Goal: Information Seeking & Learning: Learn about a topic

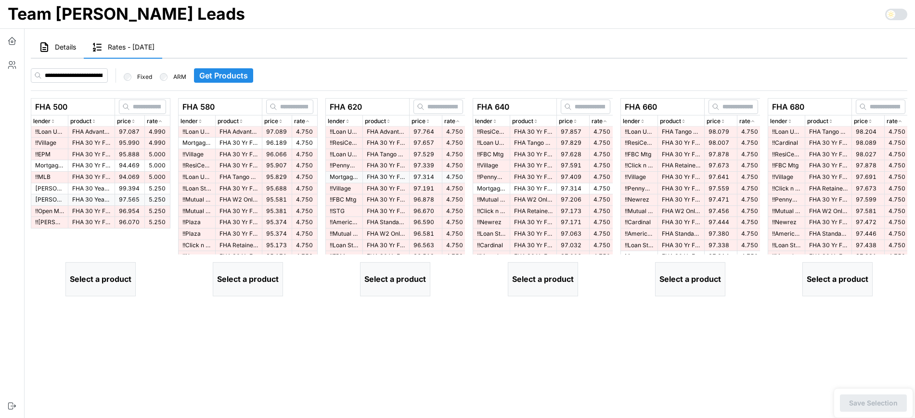
click at [247, 74] on span "Get Products" at bounding box center [223, 75] width 49 height 13
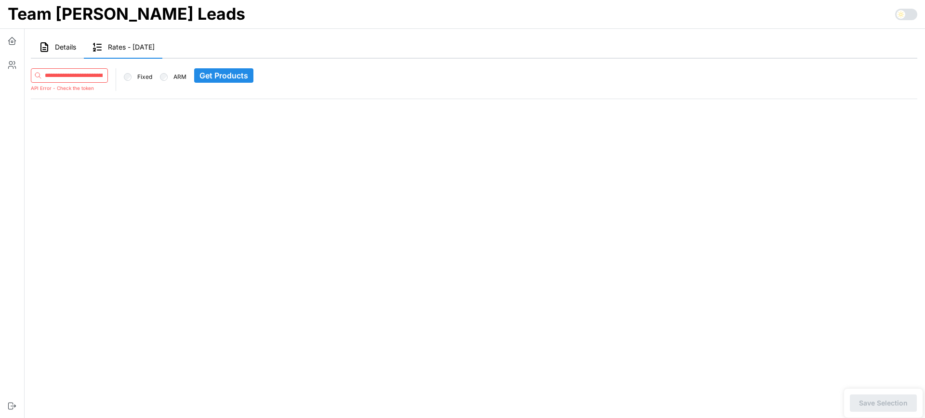
click at [97, 71] on input at bounding box center [69, 75] width 77 height 14
click at [70, 64] on div "Fixed ARM Get Products" at bounding box center [474, 74] width 894 height 39
click at [74, 76] on input at bounding box center [69, 75] width 77 height 14
paste input "**********"
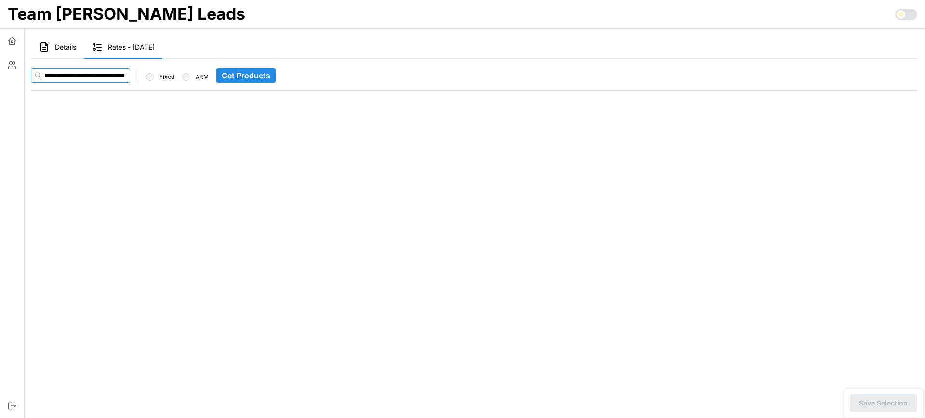
type input "**********"
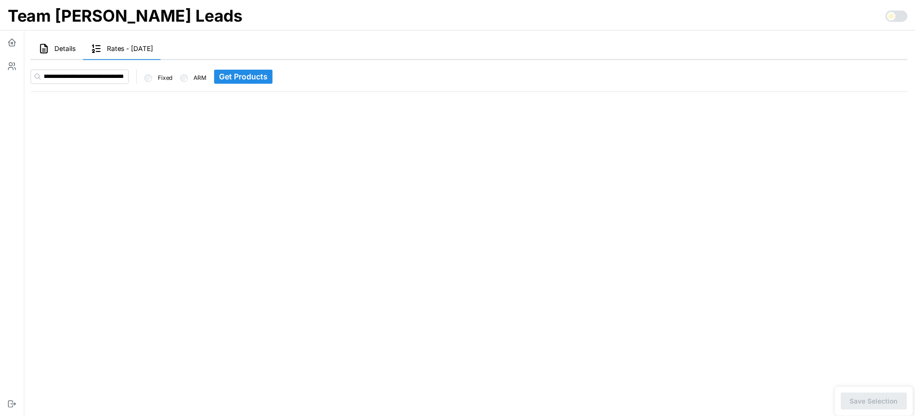
scroll to position [0, 0]
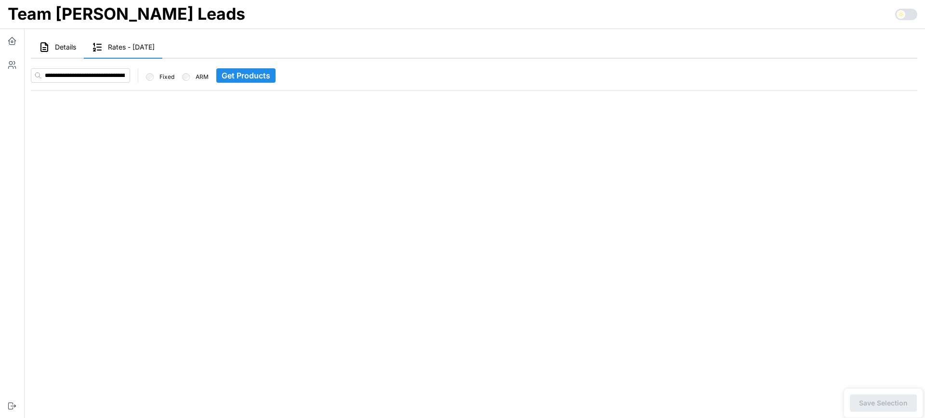
click at [251, 78] on span "Get Products" at bounding box center [245, 75] width 49 height 13
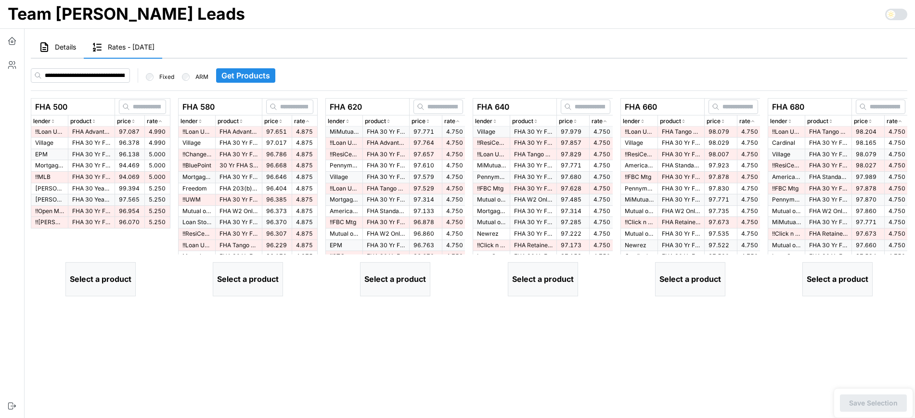
click at [157, 124] on p "rate" at bounding box center [152, 121] width 11 height 9
click at [158, 124] on div "rate" at bounding box center [157, 121] width 21 height 9
click at [85, 130] on p "FHA Advantage 30 Yr Fixed" at bounding box center [91, 132] width 39 height 8
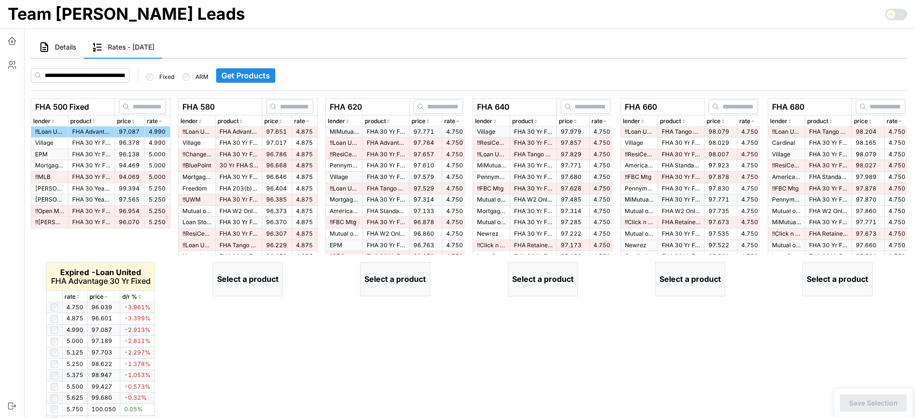
scroll to position [60, 0]
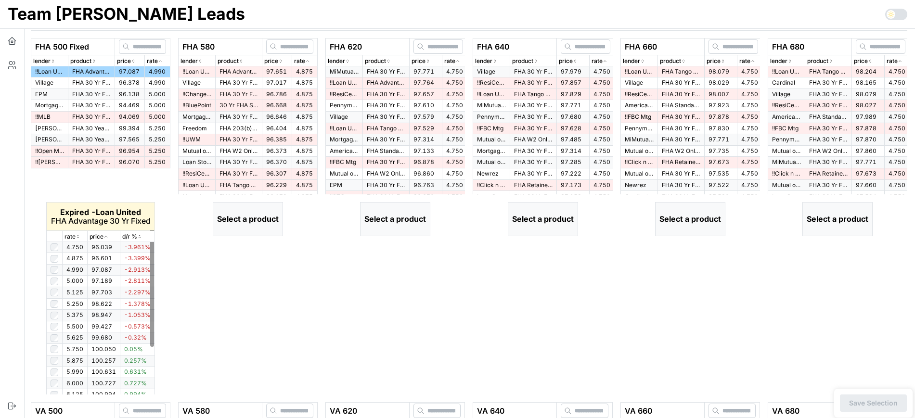
click at [78, 237] on icon "button" at bounding box center [78, 237] width 5 height 6
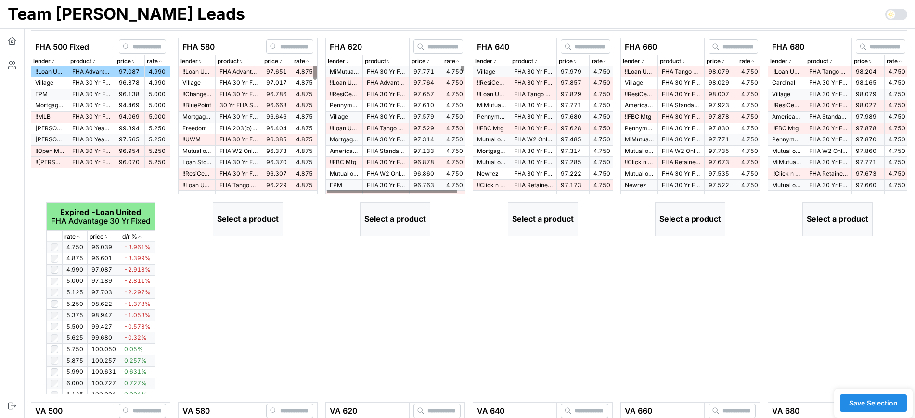
click at [302, 63] on p "rate" at bounding box center [299, 61] width 11 height 9
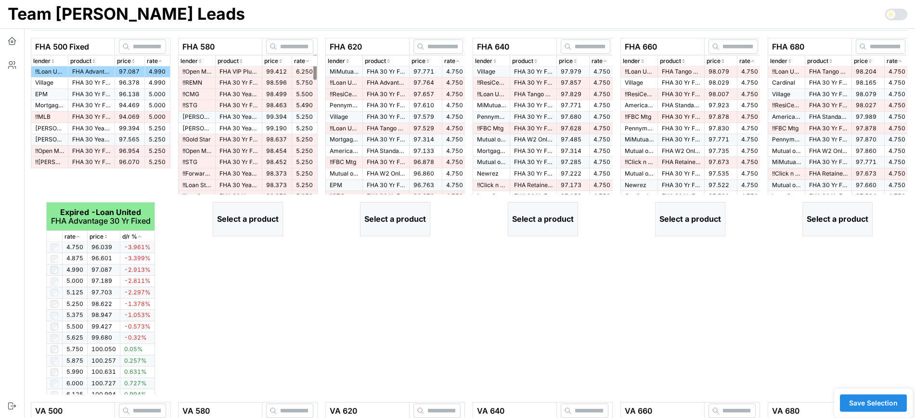
click at [306, 63] on icon "button" at bounding box center [307, 61] width 5 height 6
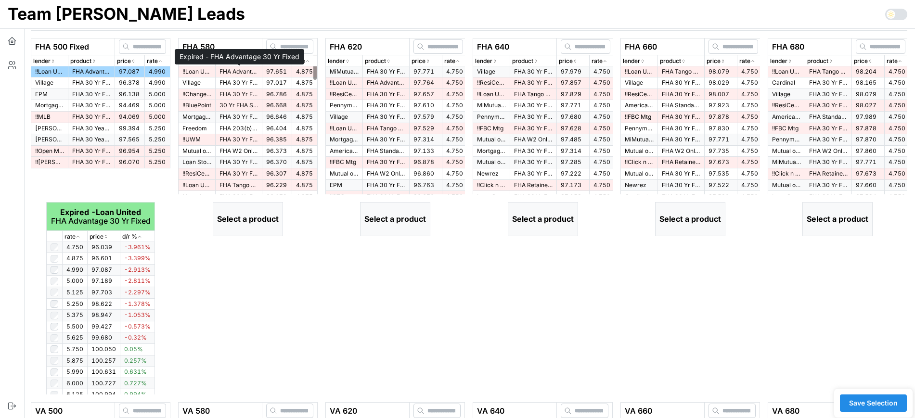
click at [234, 69] on p "FHA Advantage 30 Yr Fixed" at bounding box center [239, 72] width 39 height 8
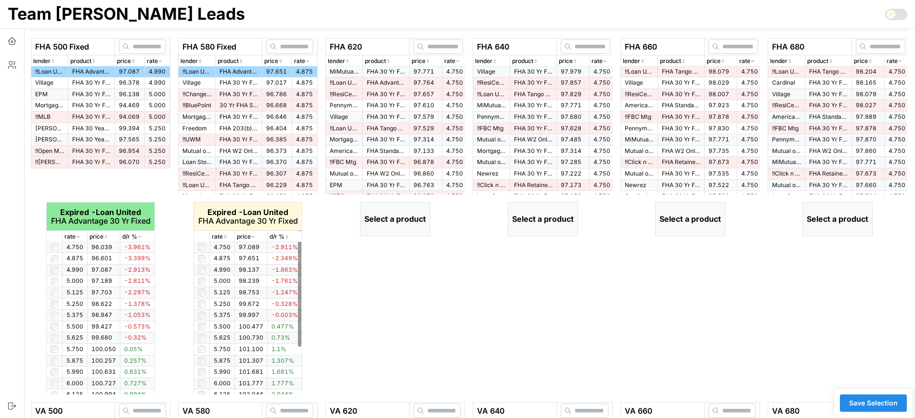
click at [225, 237] on icon "button" at bounding box center [225, 237] width 5 height 6
click at [225, 237] on icon "button" at bounding box center [225, 236] width 2 height 1
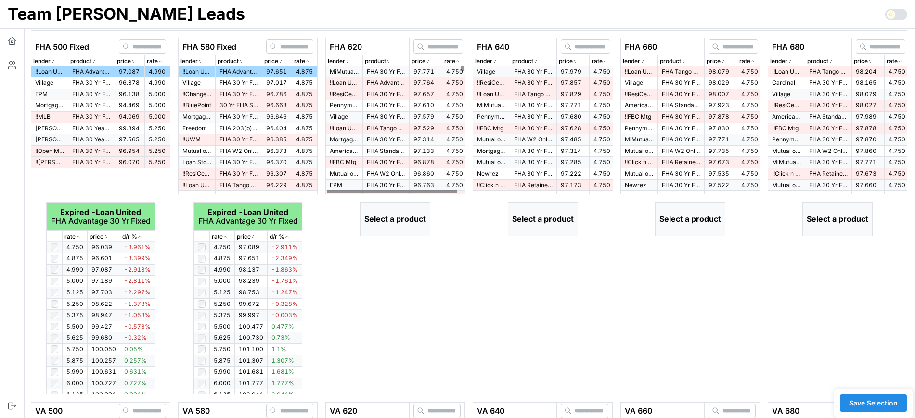
click at [458, 58] on icon "button" at bounding box center [458, 61] width 5 height 6
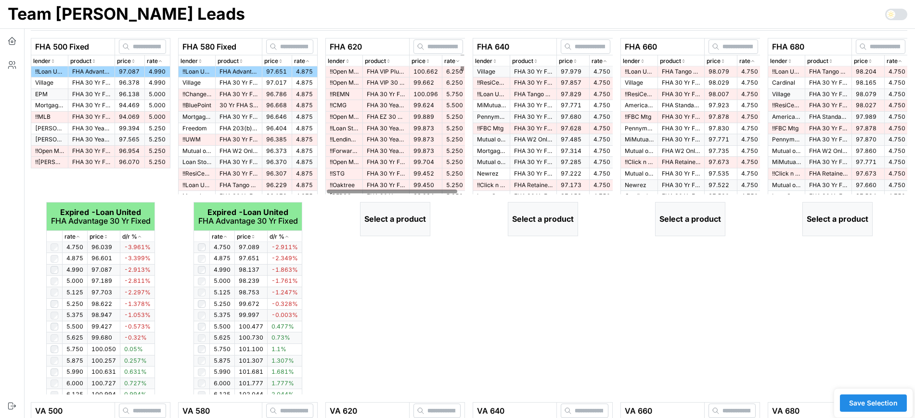
click at [458, 58] on icon "button" at bounding box center [458, 61] width 5 height 6
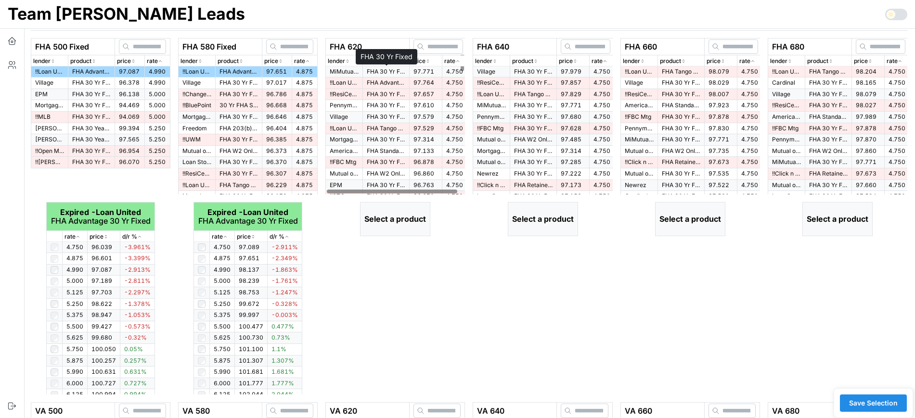
click at [388, 72] on p "FHA 30 Yr Fixed" at bounding box center [386, 72] width 39 height 8
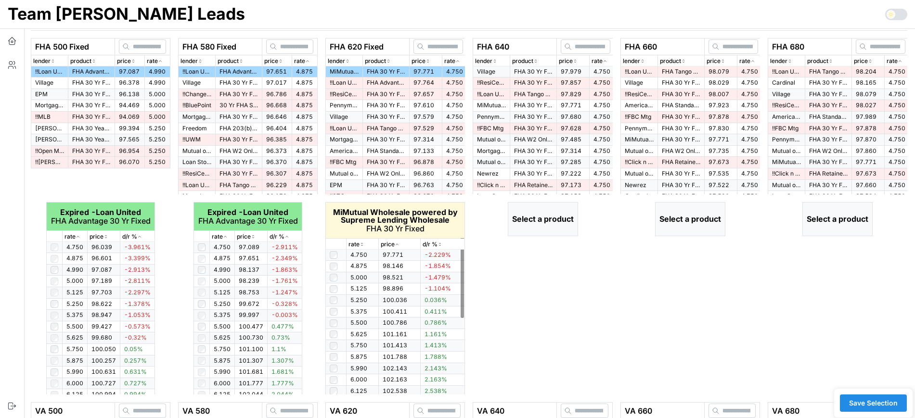
click at [363, 244] on icon "button" at bounding box center [362, 245] width 5 height 6
click at [419, 82] on span "97.764" at bounding box center [424, 82] width 21 height 7
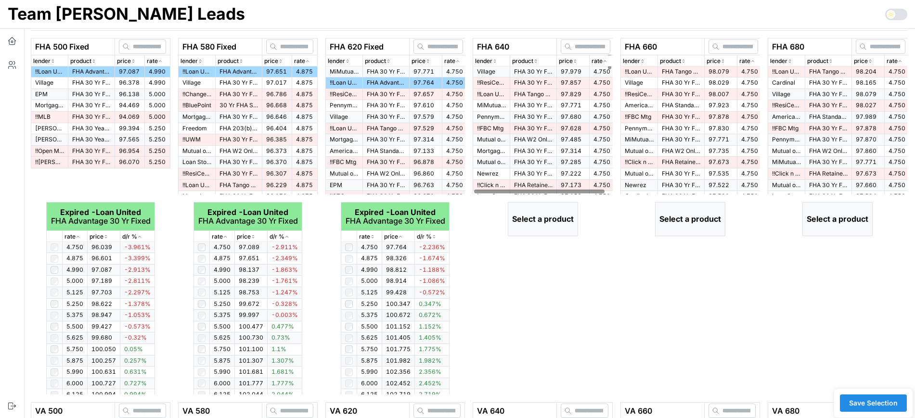
click at [603, 62] on icon "button" at bounding box center [605, 61] width 5 height 6
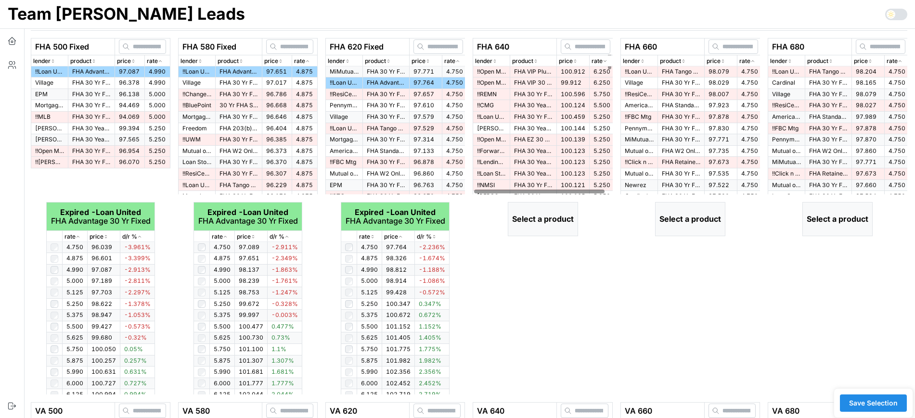
click at [603, 62] on icon "button" at bounding box center [605, 61] width 5 height 6
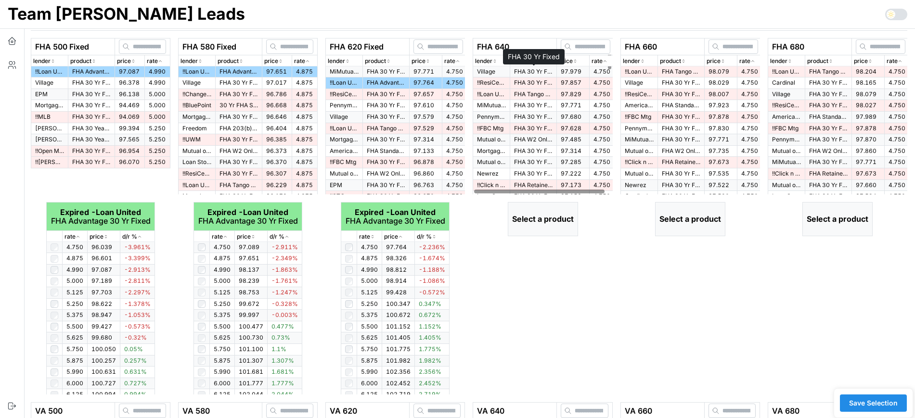
click at [544, 70] on p "FHA 30 Yr Fixed" at bounding box center [533, 72] width 39 height 8
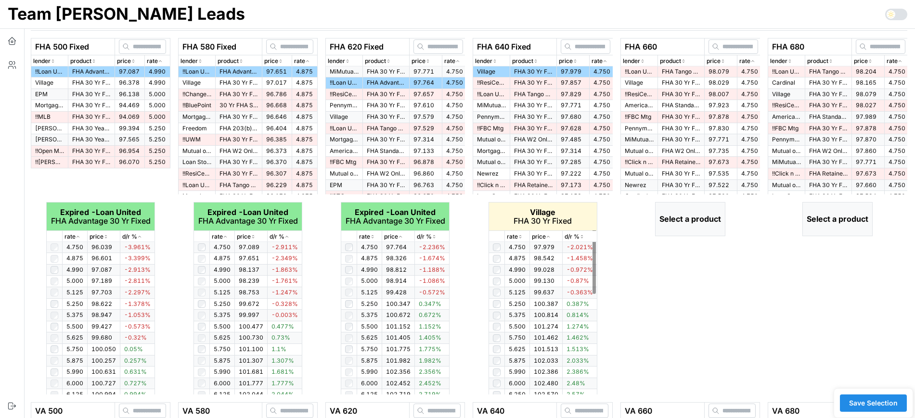
click at [522, 234] on icon "button" at bounding box center [520, 237] width 5 height 6
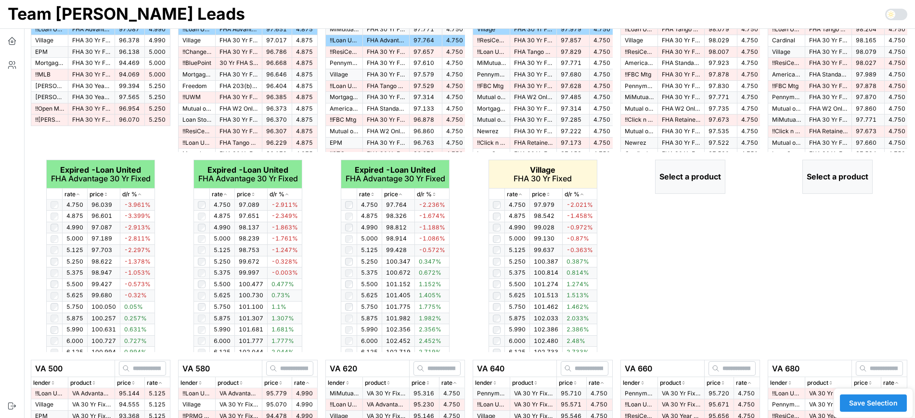
scroll to position [120, 0]
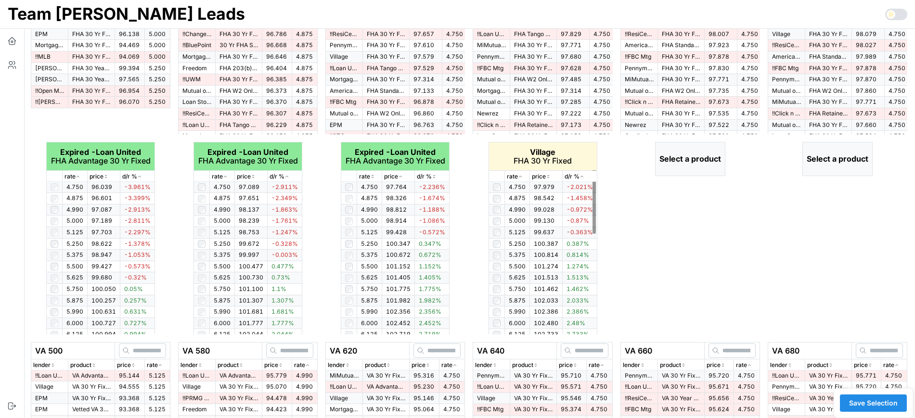
click at [517, 247] on span "5.250" at bounding box center [517, 243] width 17 height 7
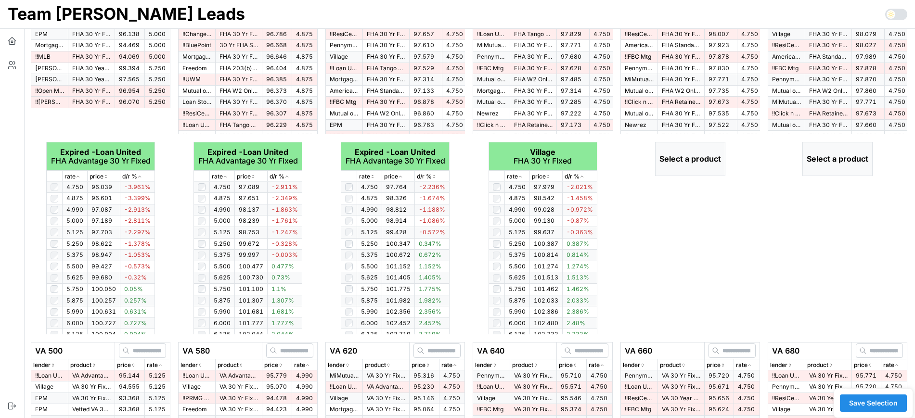
scroll to position [60, 0]
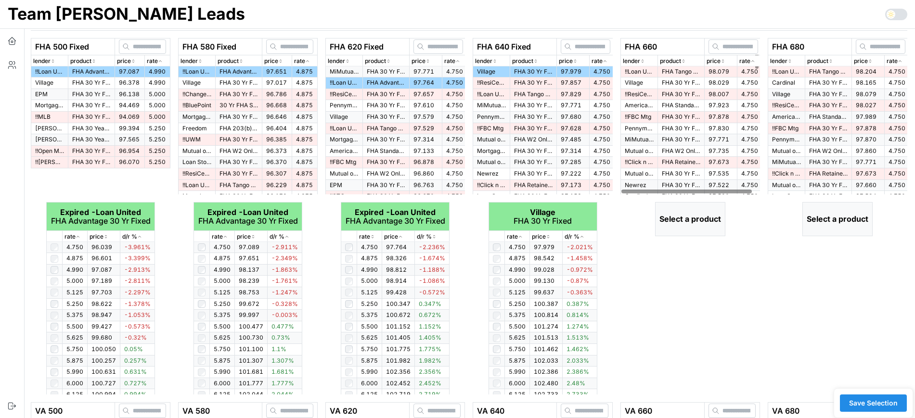
click at [747, 60] on p "rate" at bounding box center [745, 61] width 11 height 9
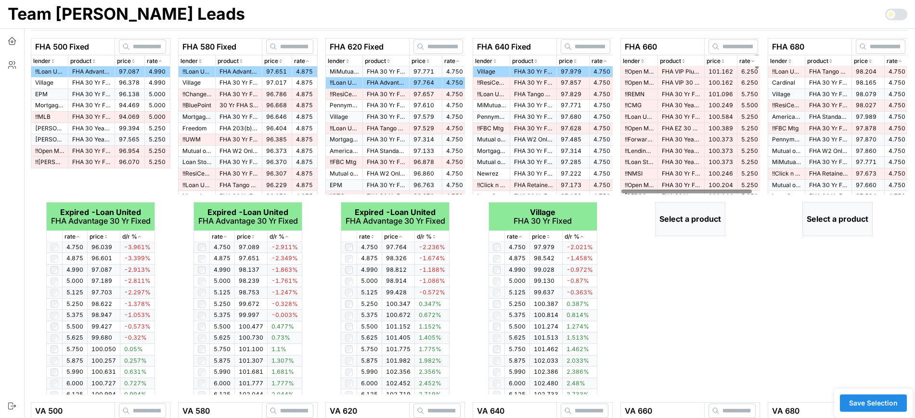
click at [748, 58] on p "rate" at bounding box center [745, 61] width 11 height 9
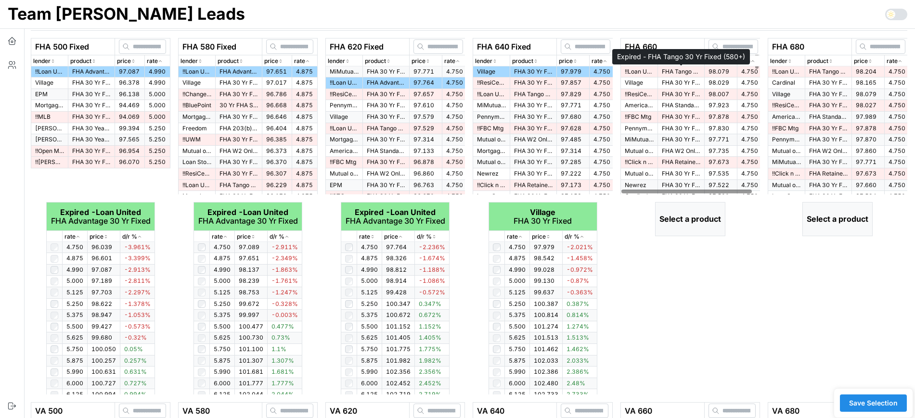
click at [690, 73] on p "FHA Tango 30 Yr Fixed (580+)" at bounding box center [681, 72] width 39 height 8
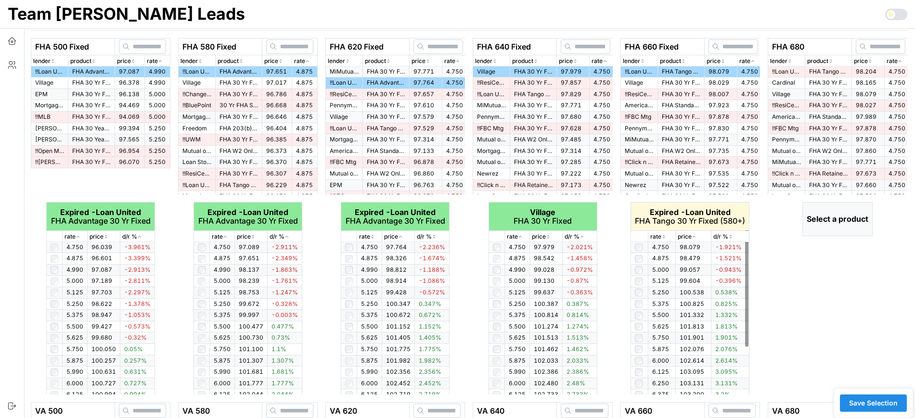
click at [664, 235] on icon "button" at bounding box center [664, 235] width 1 height 1
click at [664, 235] on icon "button" at bounding box center [664, 237] width 5 height 6
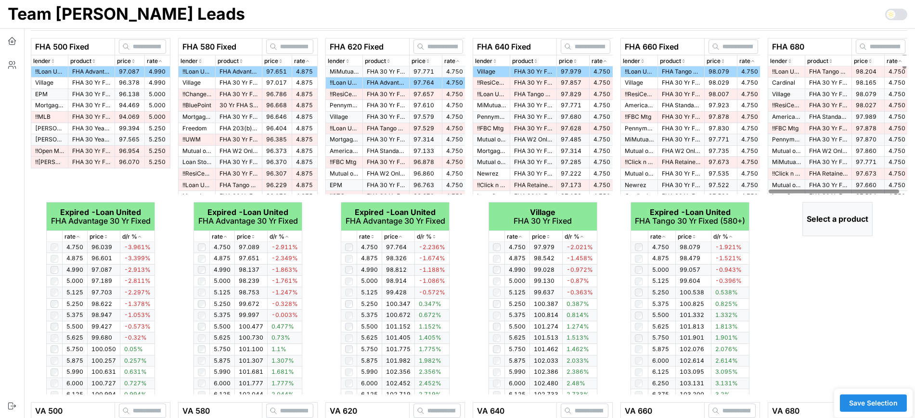
click at [898, 60] on icon "button" at bounding box center [900, 61] width 5 height 6
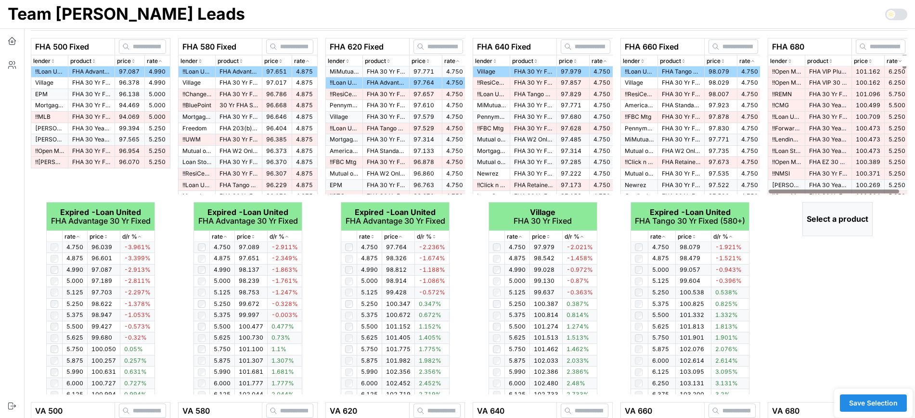
click at [898, 60] on icon "button" at bounding box center [900, 61] width 5 height 6
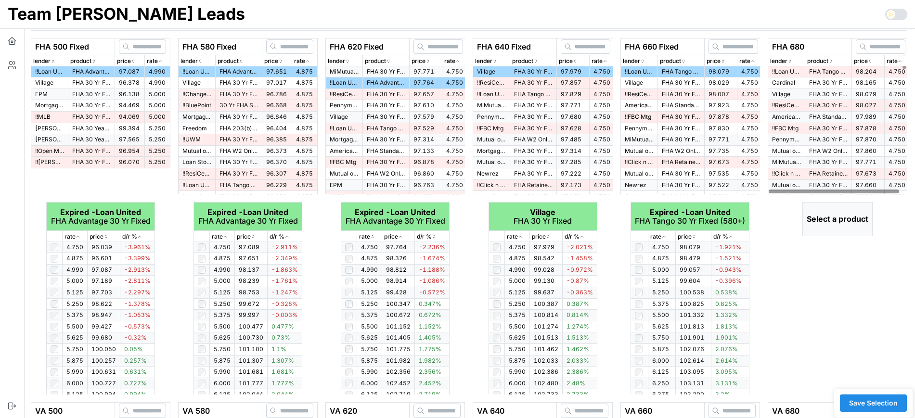
click at [831, 68] on p "FHA Tango 30 Yr Fixed (580+)" at bounding box center [828, 72] width 39 height 8
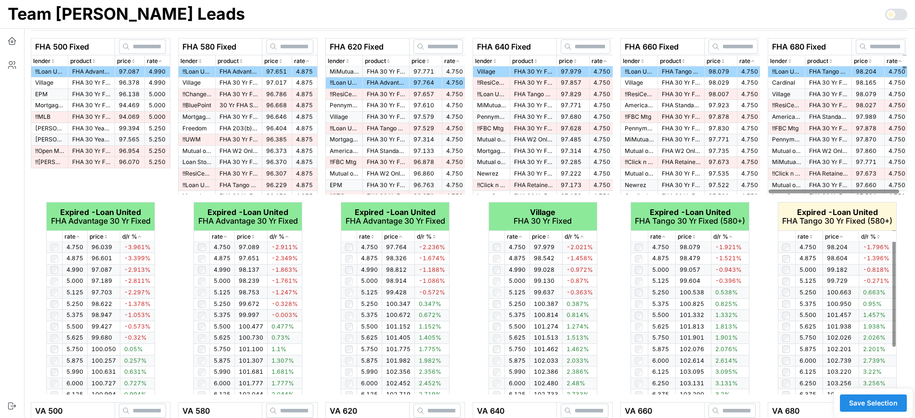
click at [812, 234] on icon "button" at bounding box center [811, 237] width 5 height 6
click at [810, 235] on icon "button" at bounding box center [811, 237] width 5 height 6
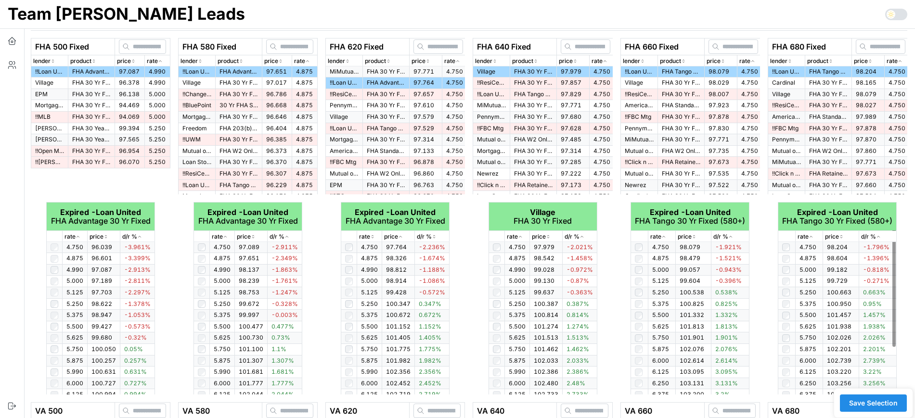
click at [765, 282] on div "FHA 680 Fixed lender product price rate !! Loan United FHA Tango 30 Yr Fixed (5…" at bounding box center [837, 216] width 147 height 365
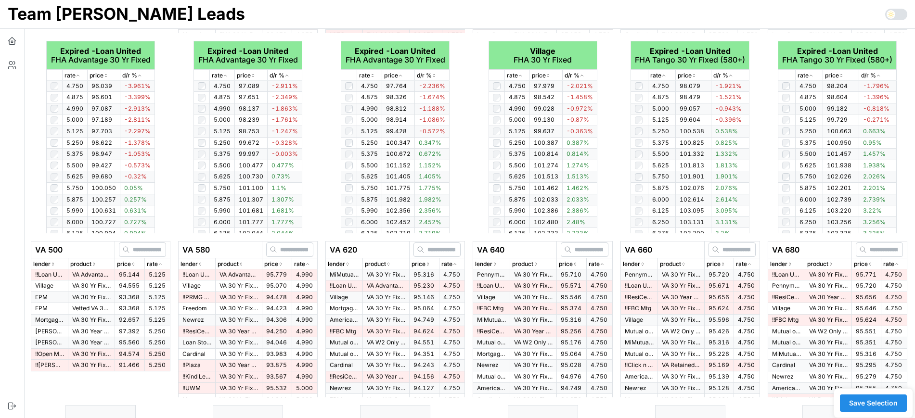
scroll to position [241, 0]
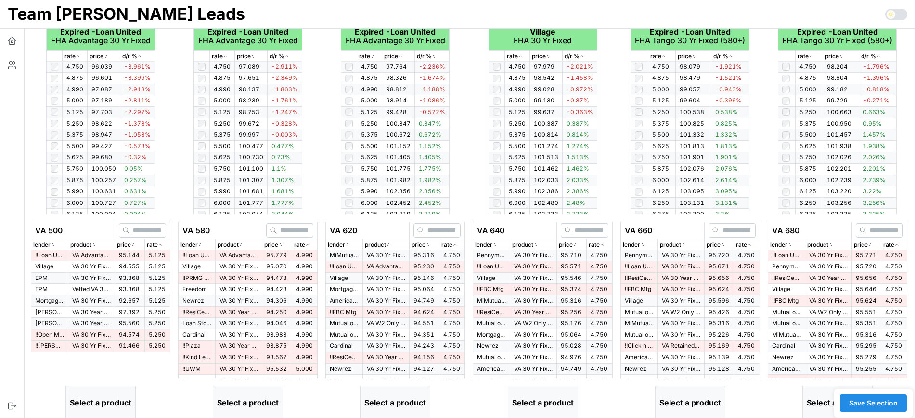
click at [158, 246] on icon "button" at bounding box center [160, 245] width 5 height 6
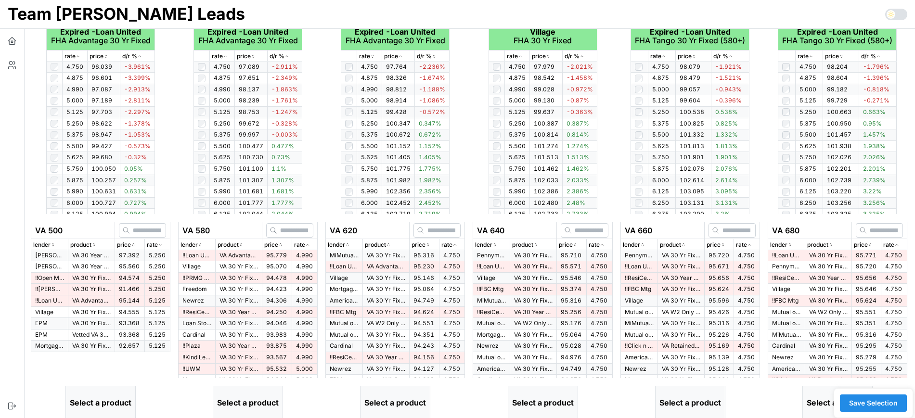
click at [158, 246] on icon "button" at bounding box center [160, 245] width 5 height 6
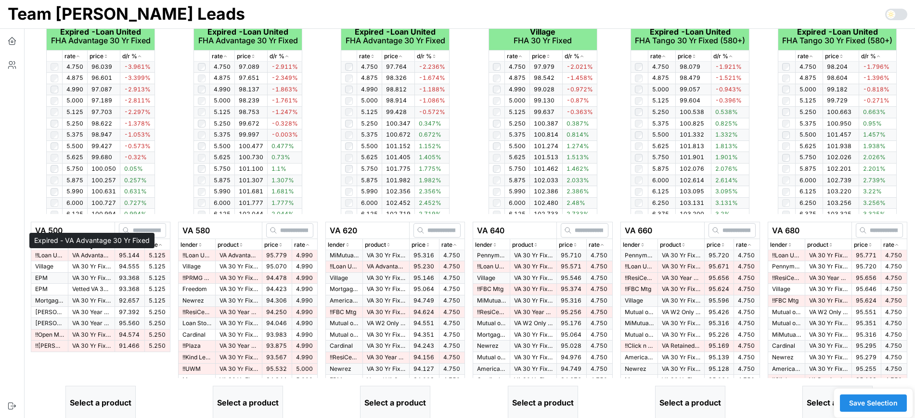
click at [79, 257] on p "VA Advantage 30 Yr Fixed" at bounding box center [91, 256] width 39 height 8
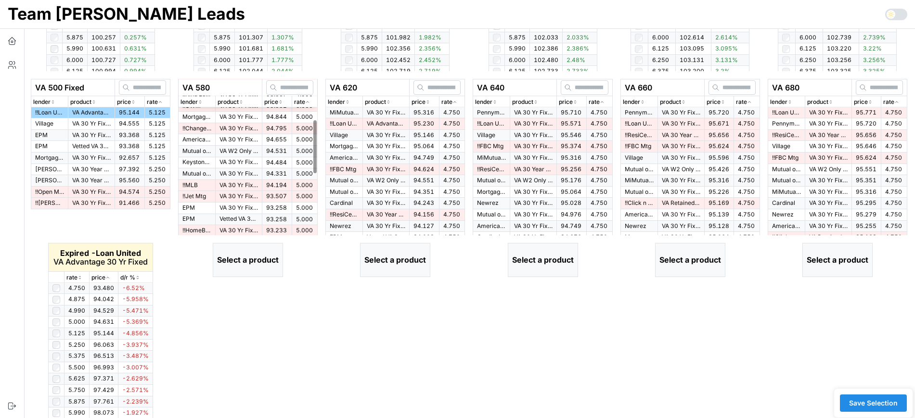
scroll to position [417, 0]
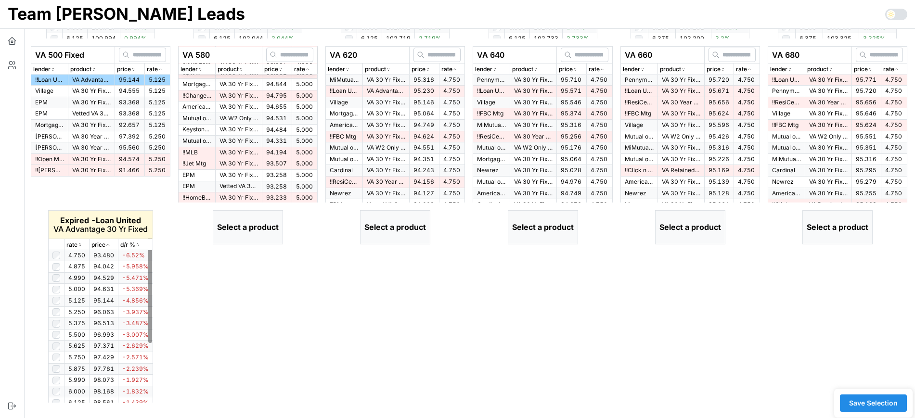
click at [78, 247] on icon "button" at bounding box center [80, 245] width 5 height 6
click at [80, 244] on icon "button" at bounding box center [80, 245] width 5 height 6
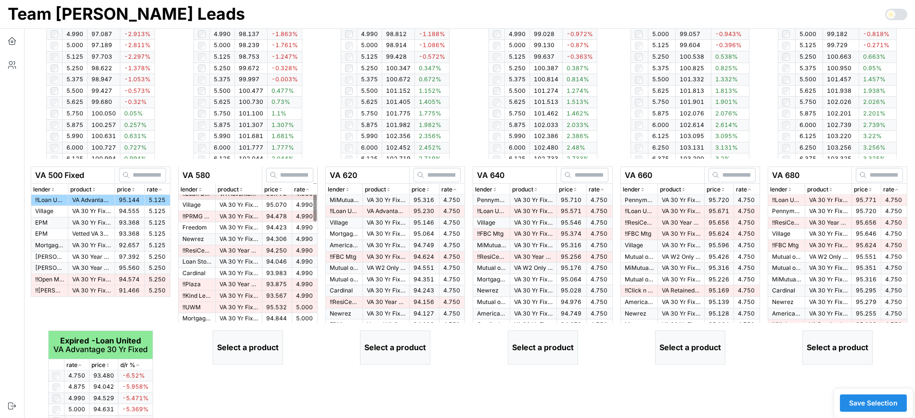
scroll to position [0, 0]
click at [317, 174] on div at bounding box center [314, 194] width 3 height 52
click at [305, 190] on icon "button" at bounding box center [307, 190] width 5 height 6
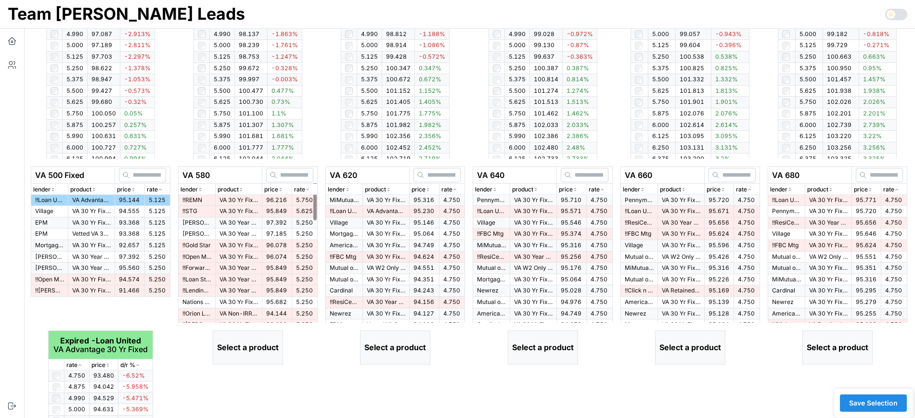
click at [308, 190] on icon "button" at bounding box center [307, 190] width 5 height 6
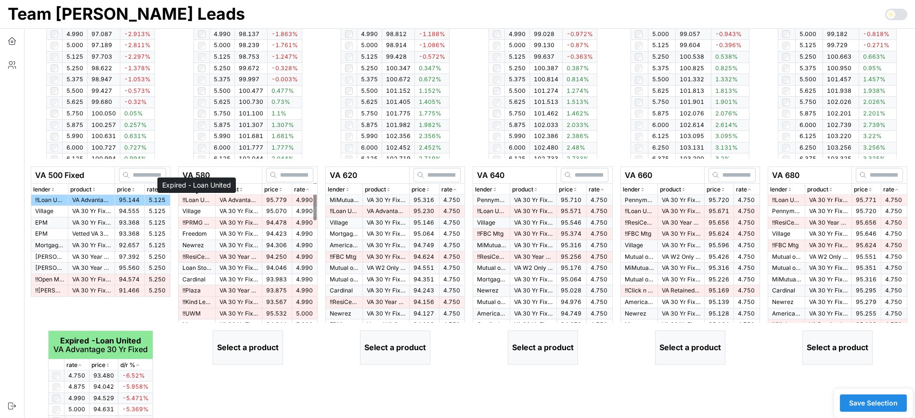
click at [209, 200] on p "!! Loan United" at bounding box center [196, 200] width 29 height 8
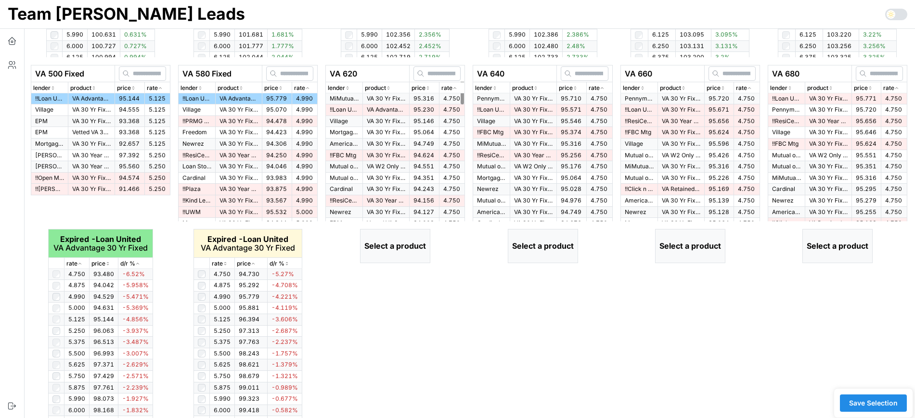
scroll to position [417, 0]
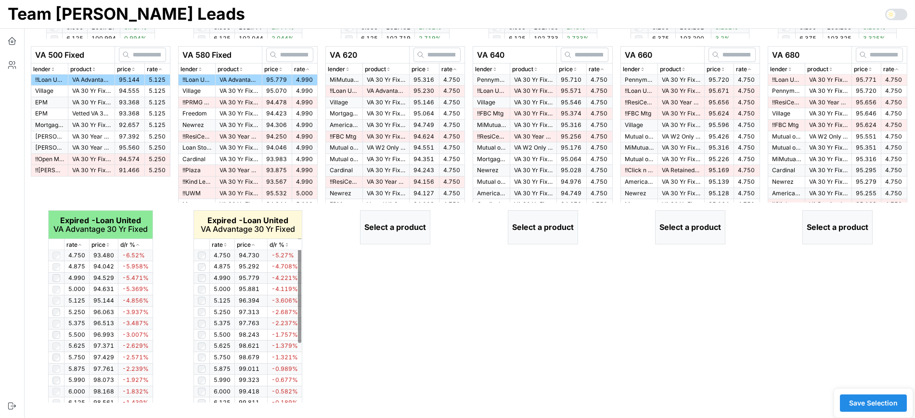
click at [224, 247] on icon "button" at bounding box center [225, 245] width 5 height 6
click at [225, 247] on icon "button" at bounding box center [225, 245] width 5 height 6
click at [453, 71] on icon "button" at bounding box center [455, 69] width 5 height 6
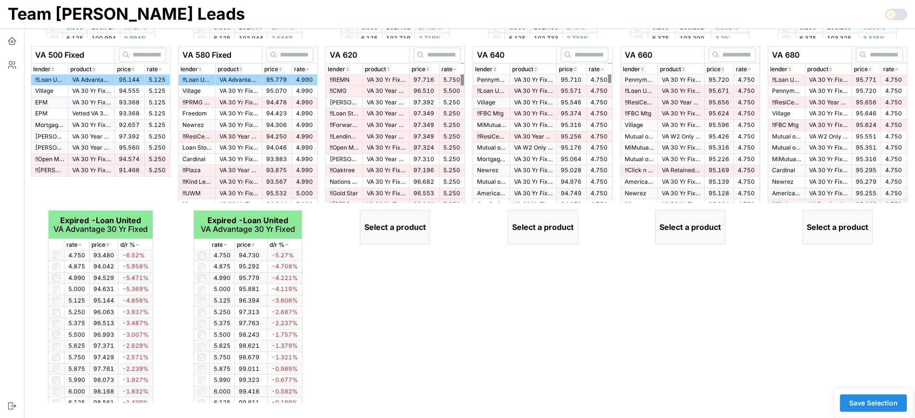
click at [453, 68] on icon "button" at bounding box center [455, 69] width 5 height 6
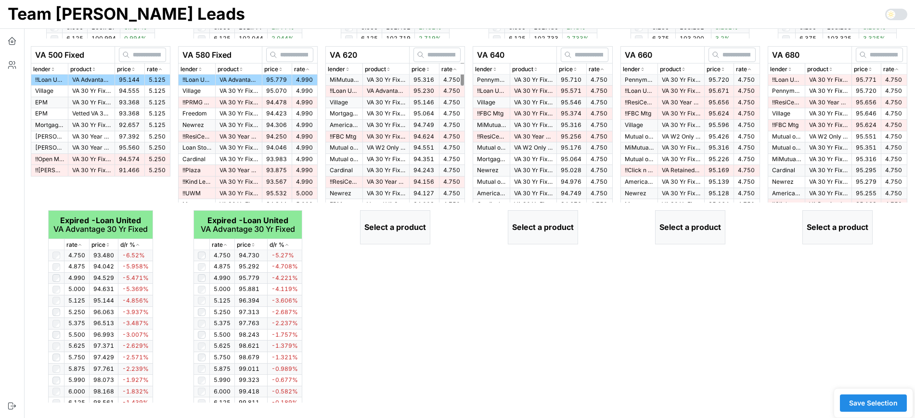
click at [421, 80] on span "95.316" at bounding box center [424, 79] width 21 height 7
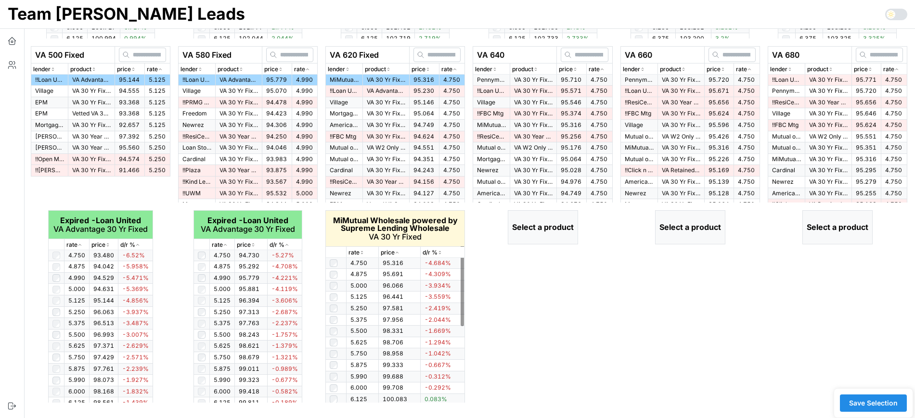
click at [362, 253] on icon "button" at bounding box center [362, 253] width 5 height 6
click at [363, 254] on icon "button" at bounding box center [362, 253] width 5 height 6
click at [362, 253] on icon "button" at bounding box center [362, 253] width 5 height 6
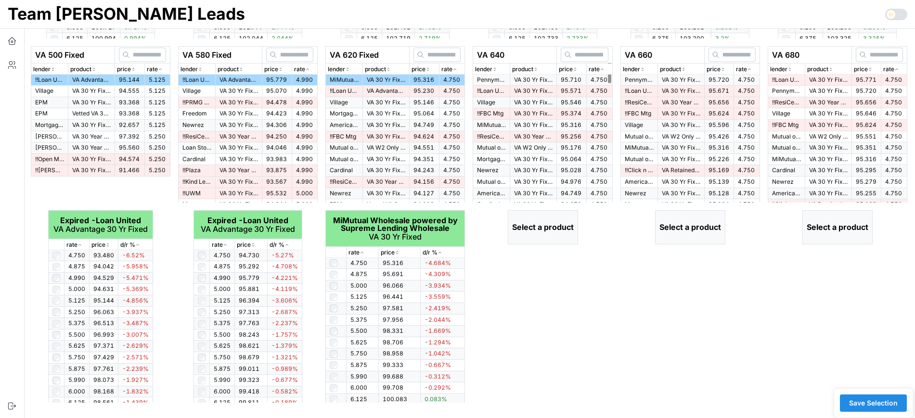
click at [600, 67] on icon "button" at bounding box center [602, 69] width 5 height 6
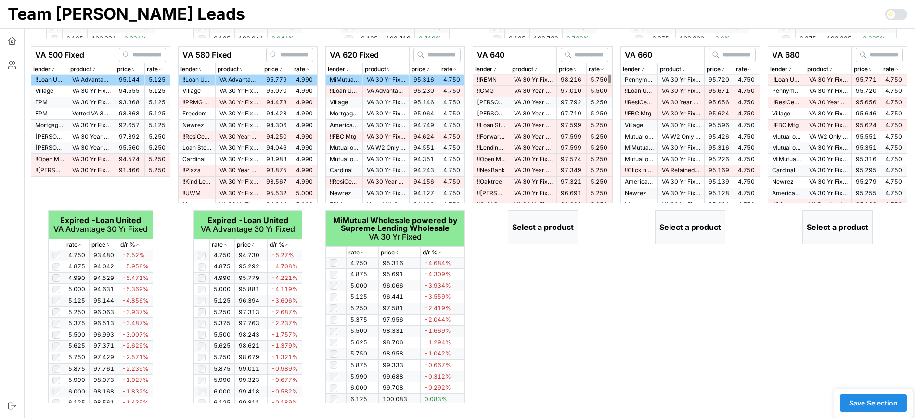
click at [600, 69] on icon "button" at bounding box center [602, 69] width 5 height 6
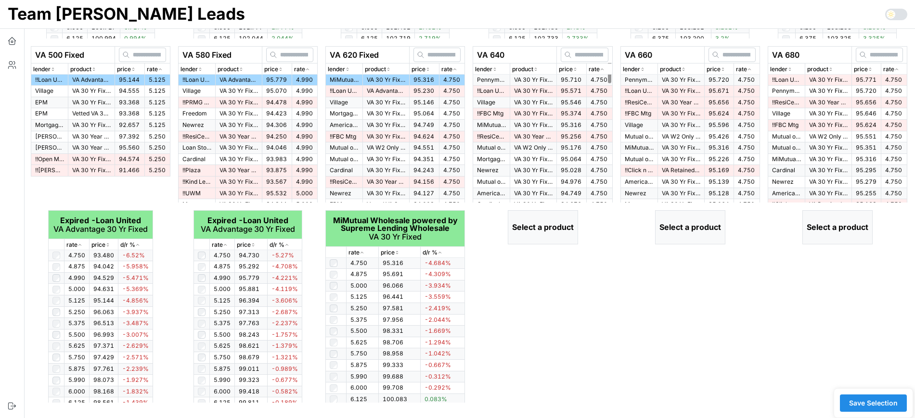
click at [558, 82] on td "95.710" at bounding box center [572, 80] width 30 height 11
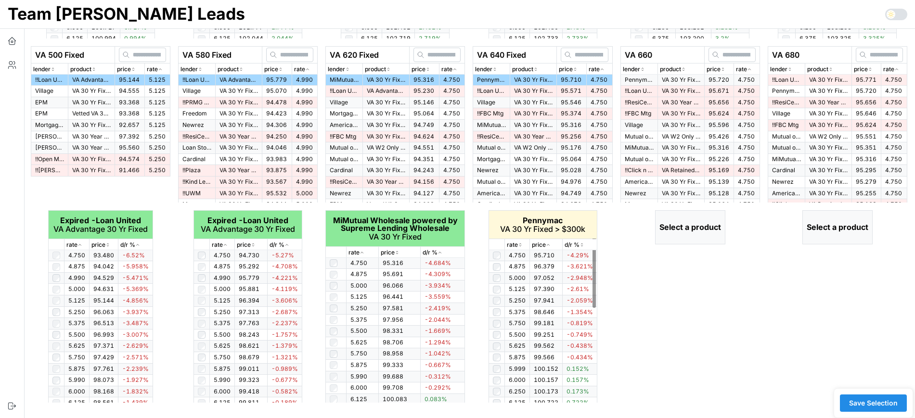
click at [520, 243] on icon "button" at bounding box center [520, 245] width 5 height 6
click at [746, 70] on p "rate" at bounding box center [741, 69] width 11 height 9
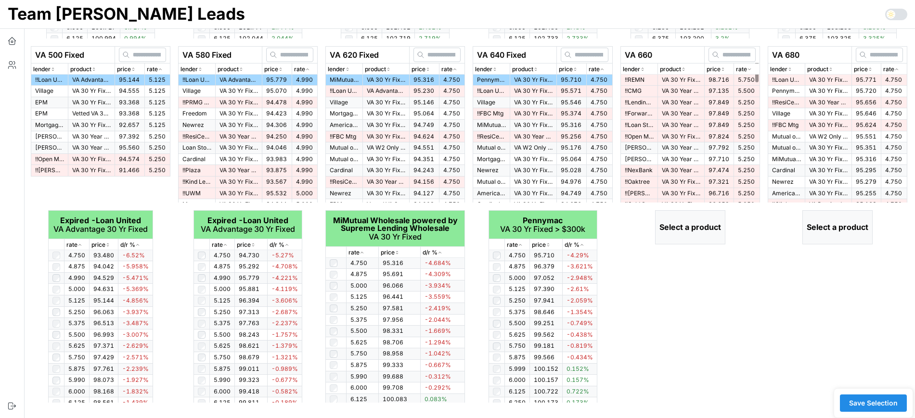
click at [748, 70] on icon "button" at bounding box center [749, 69] width 5 height 6
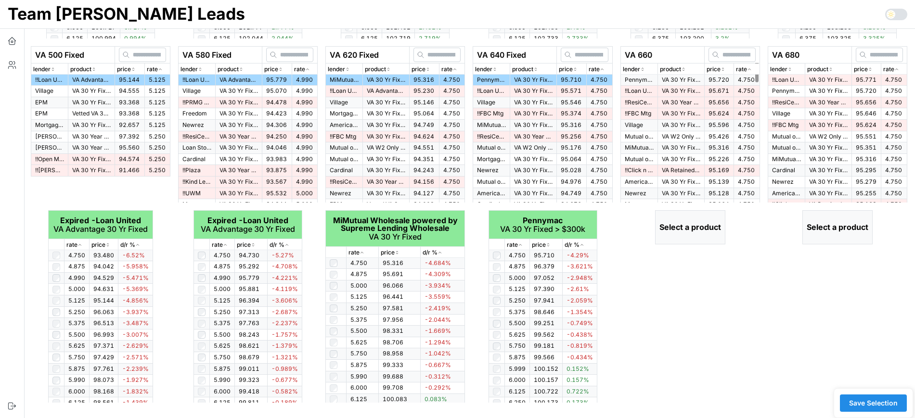
click at [703, 79] on td "VA 30 Yr Fixed > $300k" at bounding box center [681, 80] width 47 height 11
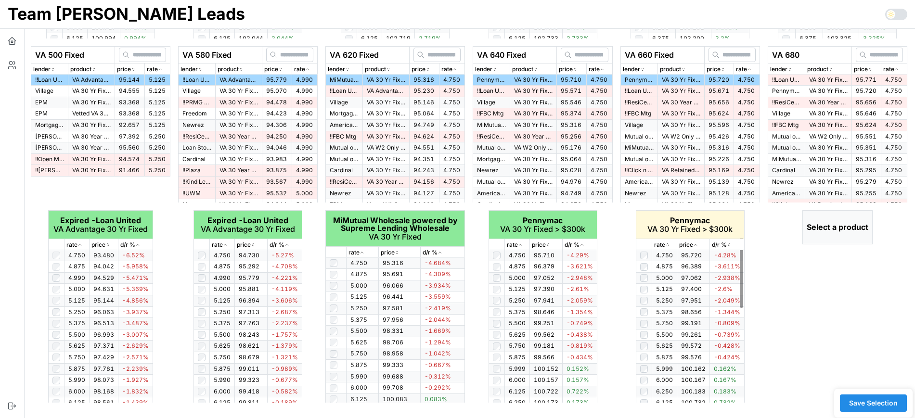
click at [667, 243] on icon "button" at bounding box center [667, 245] width 5 height 6
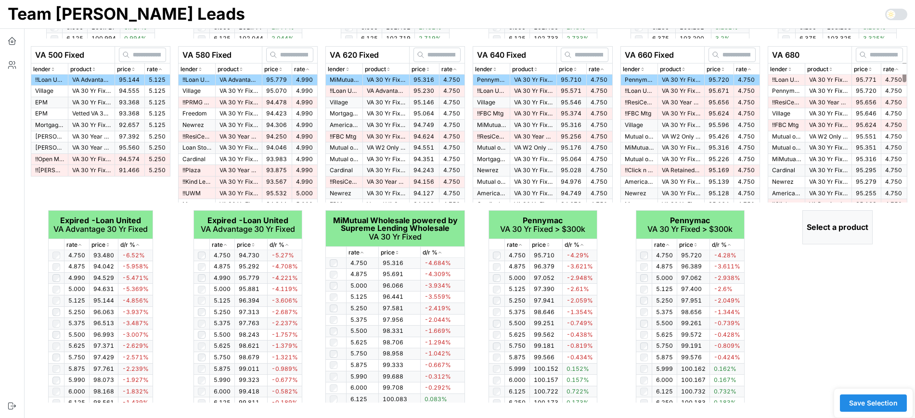
click at [897, 69] on icon "button" at bounding box center [897, 69] width 2 height 1
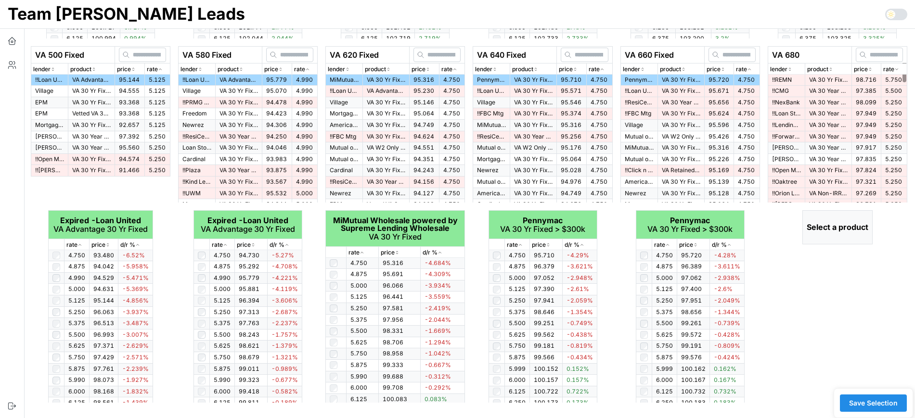
click at [897, 69] on icon "button" at bounding box center [897, 69] width 5 height 6
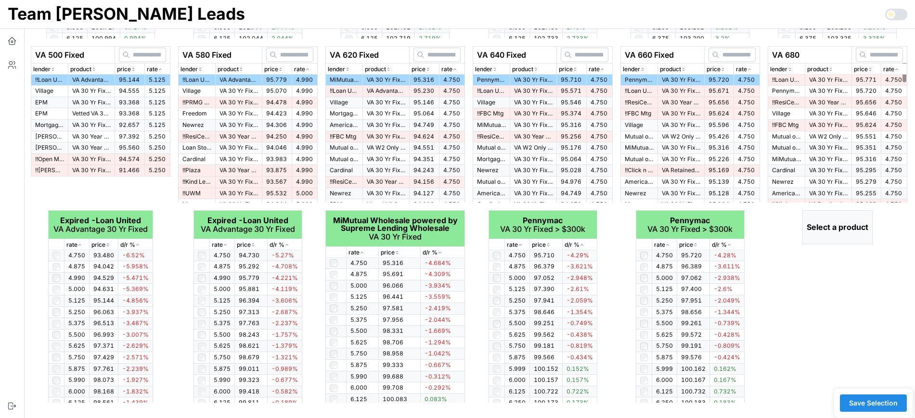
click at [862, 80] on span "95.771" at bounding box center [866, 79] width 21 height 7
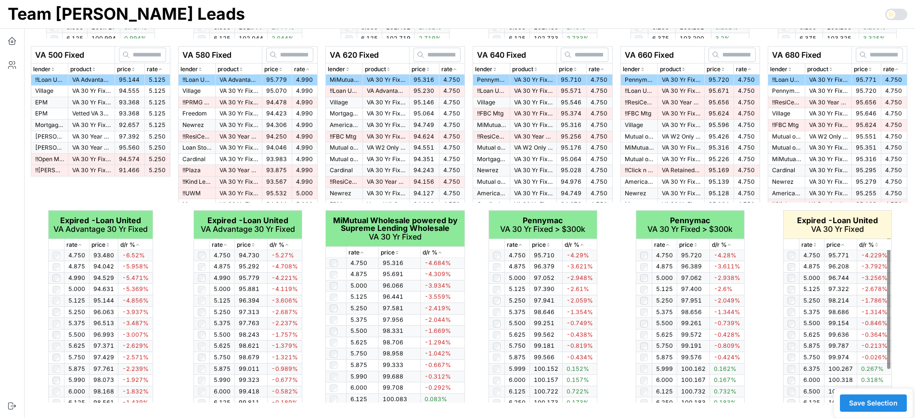
click at [816, 244] on icon "button" at bounding box center [814, 244] width 1 height 1
click at [815, 244] on icon "button" at bounding box center [815, 245] width 5 height 6
click at [814, 244] on icon "button" at bounding box center [815, 245] width 5 height 6
click at [890, 404] on span "Save Selection" at bounding box center [873, 403] width 49 height 16
click at [877, 401] on span "Save Selection" at bounding box center [873, 403] width 49 height 16
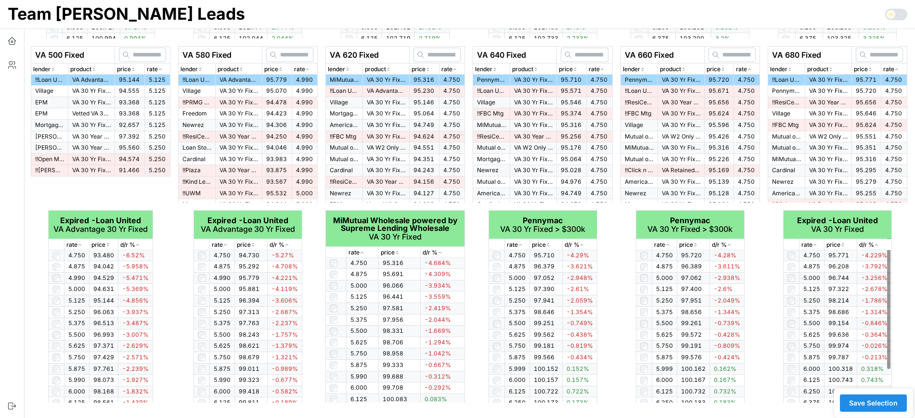
click at [879, 400] on span "Save Selection" at bounding box center [873, 403] width 49 height 16
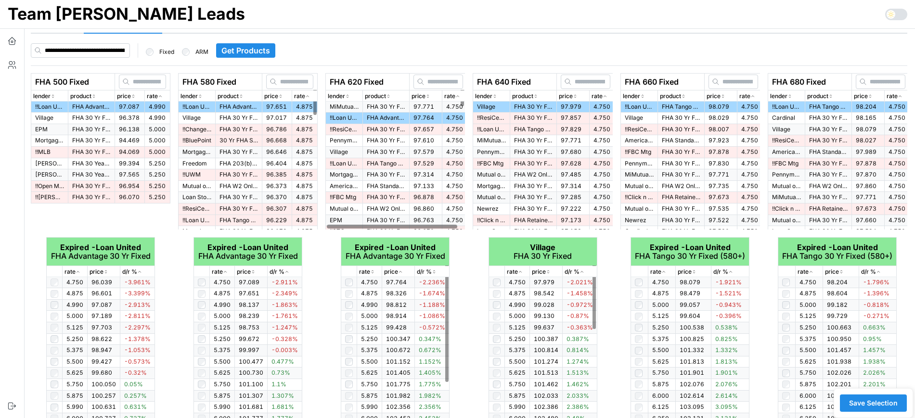
scroll to position [0, 0]
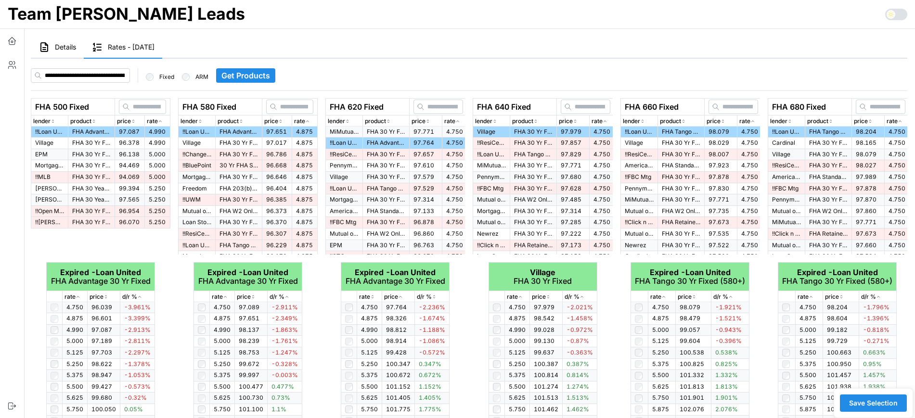
drag, startPoint x: 61, startPoint y: 42, endPoint x: 70, endPoint y: 52, distance: 13.6
click at [62, 42] on button "Details" at bounding box center [57, 48] width 53 height 22
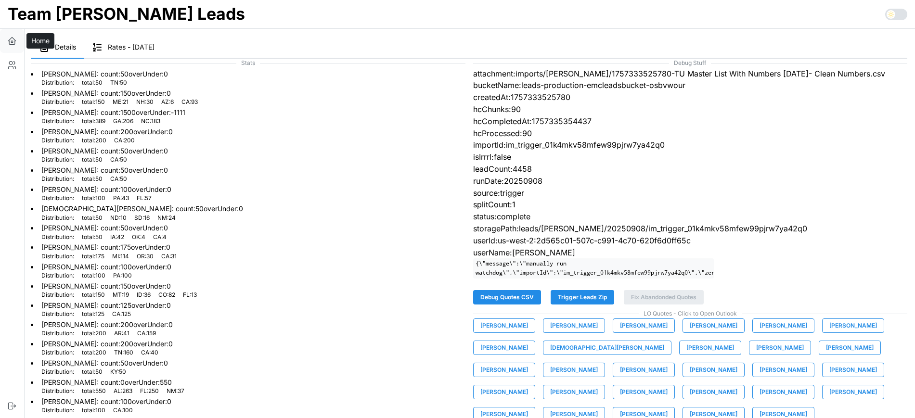
click at [15, 38] on icon "button" at bounding box center [12, 41] width 10 height 10
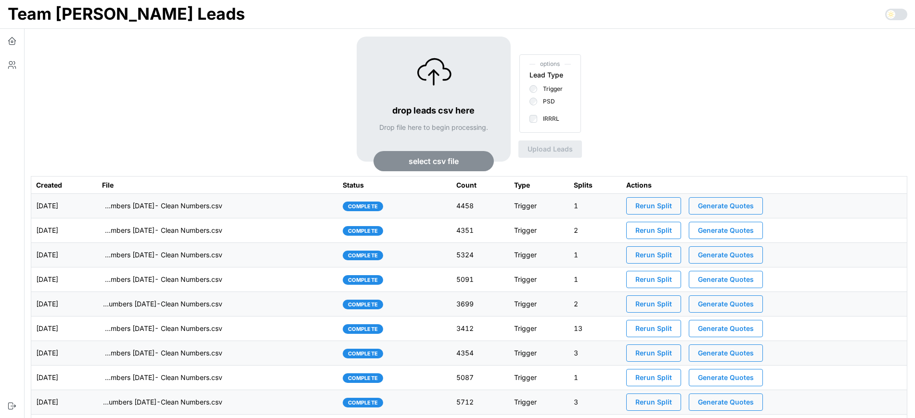
click at [729, 206] on span "Generate Quotes" at bounding box center [726, 206] width 56 height 16
click at [98, 207] on td "[DATE]" at bounding box center [64, 206] width 66 height 25
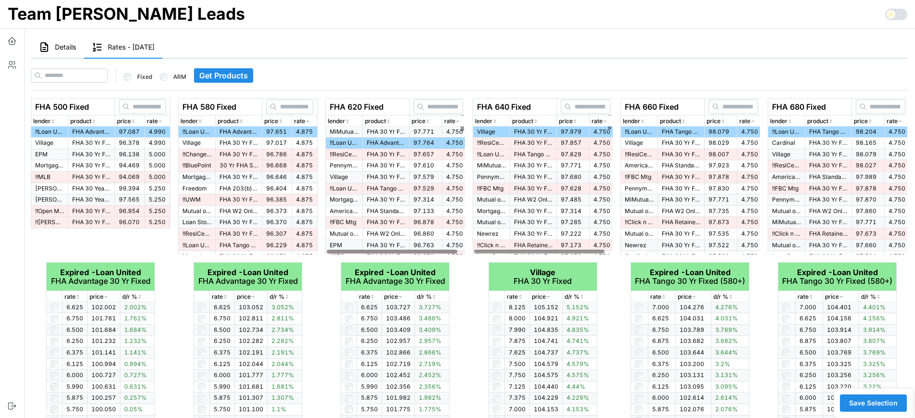
click at [48, 47] on icon "button" at bounding box center [44, 47] width 7 height 9
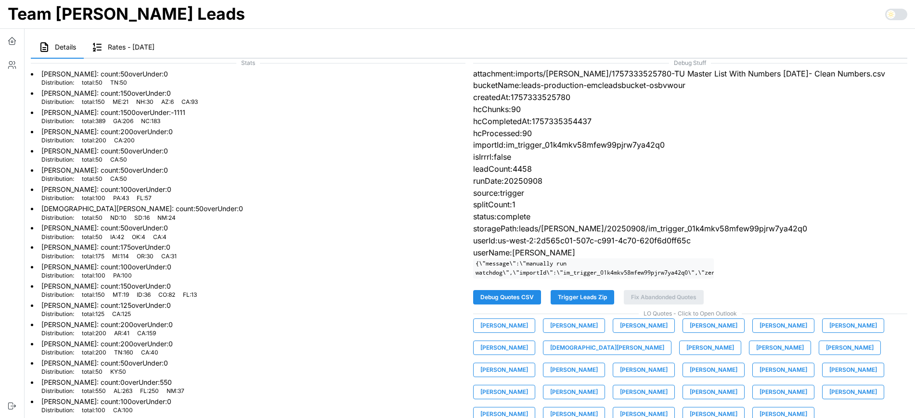
click at [510, 333] on span "[PERSON_NAME]" at bounding box center [505, 325] width 48 height 13
click at [491, 333] on span "[PERSON_NAME]" at bounding box center [505, 325] width 48 height 13
click at [586, 333] on span "[PERSON_NAME]" at bounding box center [574, 325] width 48 height 13
click at [647, 333] on span "[PERSON_NAME]" at bounding box center [644, 325] width 48 height 13
click at [696, 333] on span "[PERSON_NAME]" at bounding box center [714, 325] width 48 height 13
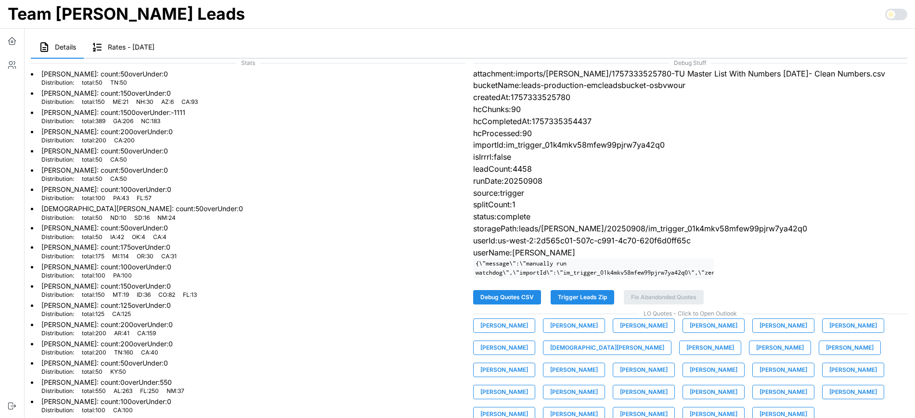
click at [774, 333] on span "[PERSON_NAME]" at bounding box center [784, 325] width 48 height 13
click at [833, 333] on span "[PERSON_NAME]" at bounding box center [854, 325] width 48 height 13
click at [512, 355] on span "[PERSON_NAME]" at bounding box center [505, 347] width 48 height 13
click at [575, 355] on span "[DEMOGRAPHIC_DATA][PERSON_NAME]" at bounding box center [607, 347] width 114 height 13
click at [687, 355] on span "[PERSON_NAME]" at bounding box center [711, 347] width 48 height 13
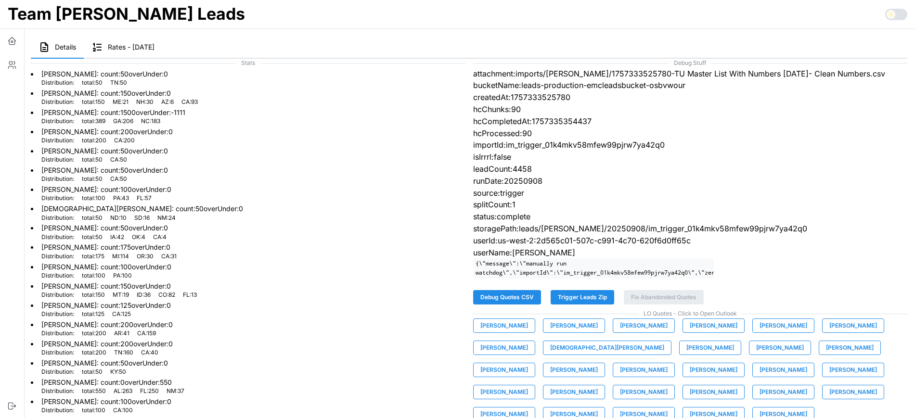
click at [756, 355] on span "[PERSON_NAME]" at bounding box center [780, 347] width 48 height 13
click at [826, 355] on span "[PERSON_NAME]" at bounding box center [850, 347] width 48 height 13
click at [528, 364] on span "[PERSON_NAME]" at bounding box center [505, 370] width 48 height 13
click at [605, 363] on button "[PERSON_NAME]" at bounding box center [574, 370] width 62 height 14
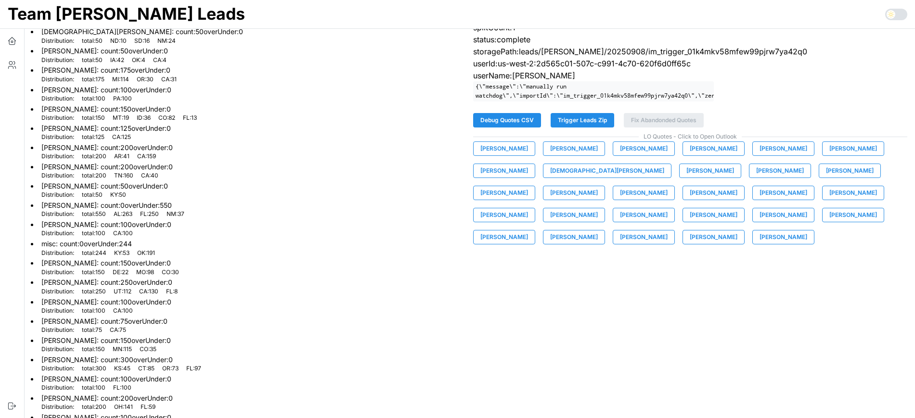
scroll to position [181, 0]
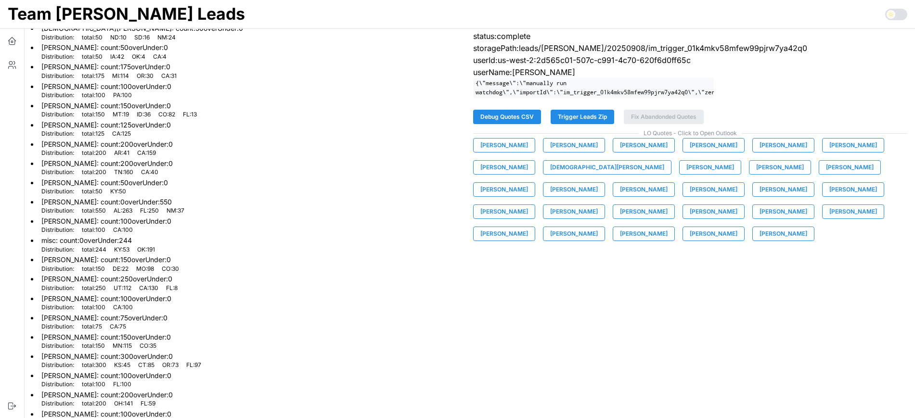
click at [620, 196] on span "[PERSON_NAME]" at bounding box center [644, 189] width 48 height 13
click at [690, 196] on span "[PERSON_NAME]" at bounding box center [714, 189] width 48 height 13
click at [760, 196] on span "[PERSON_NAME]" at bounding box center [784, 189] width 48 height 13
click at [830, 196] on span "[PERSON_NAME]" at bounding box center [854, 189] width 48 height 13
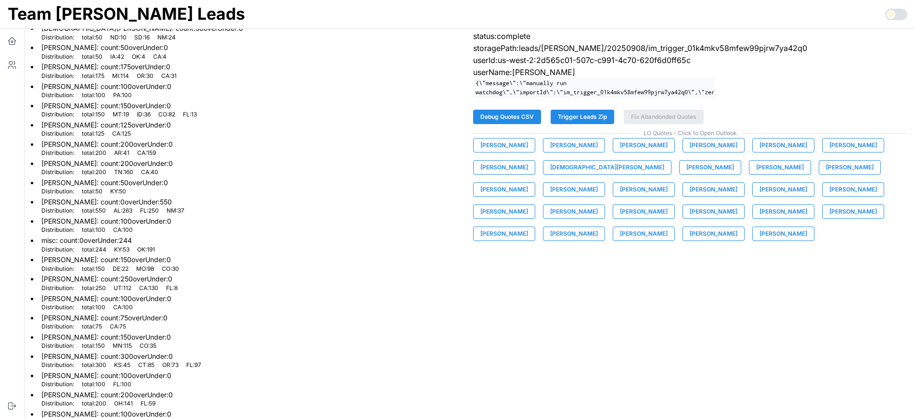
click at [528, 205] on span "[PERSON_NAME]" at bounding box center [505, 211] width 48 height 13
click at [598, 205] on span "[PERSON_NAME]" at bounding box center [574, 211] width 48 height 13
click at [668, 205] on span "[PERSON_NAME]" at bounding box center [644, 211] width 48 height 13
click at [690, 219] on span "[PERSON_NAME]" at bounding box center [714, 211] width 48 height 13
click at [760, 219] on span "[PERSON_NAME]" at bounding box center [784, 211] width 48 height 13
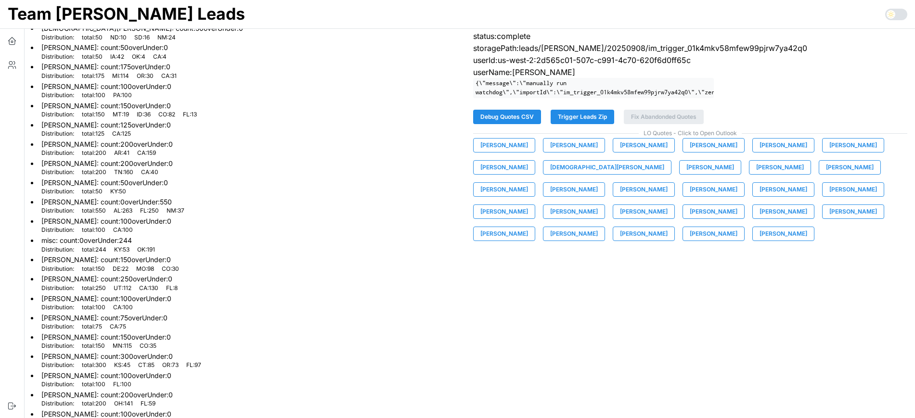
click at [830, 219] on span "[PERSON_NAME]" at bounding box center [854, 211] width 48 height 13
click at [528, 227] on span "[PERSON_NAME]" at bounding box center [505, 233] width 48 height 13
click at [598, 227] on span "[PERSON_NAME]" at bounding box center [574, 233] width 48 height 13
click at [668, 227] on span "[PERSON_NAME]" at bounding box center [644, 233] width 48 height 13
click at [738, 227] on span "[PERSON_NAME]" at bounding box center [714, 233] width 48 height 13
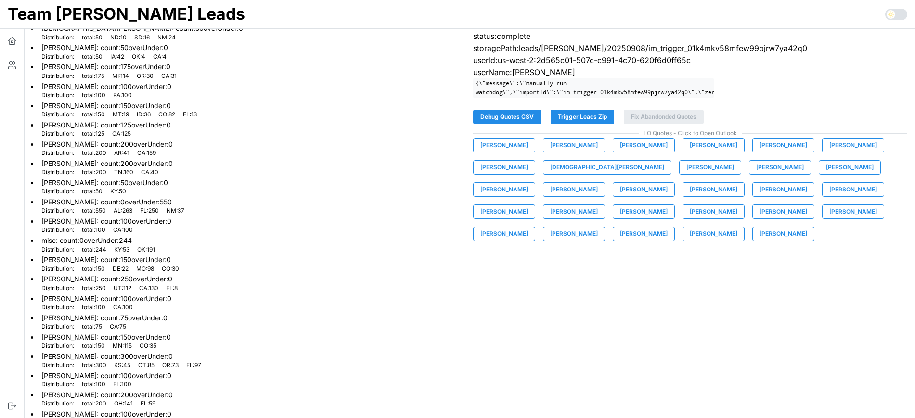
click at [760, 241] on span "[PERSON_NAME]" at bounding box center [784, 233] width 48 height 13
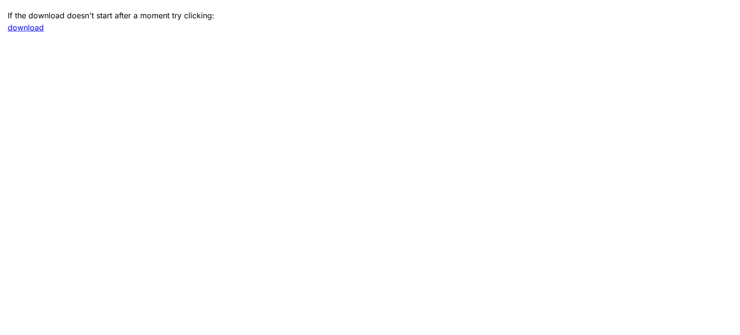
drag, startPoint x: 586, startPoint y: 58, endPoint x: 589, endPoint y: 49, distance: 9.5
click at [586, 58] on main "If the download doesn't start after a moment try clicking: download" at bounding box center [370, 167] width 740 height 335
